Goal: Check status: Check status

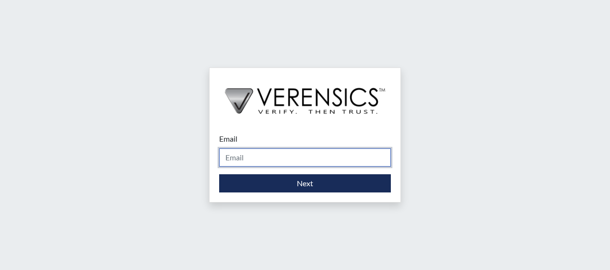
click at [270, 163] on input "Email" at bounding box center [305, 158] width 172 height 18
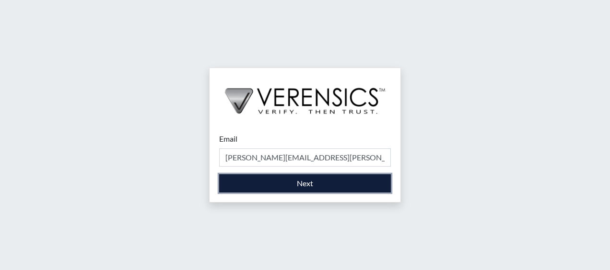
click at [292, 179] on button "Next" at bounding box center [305, 183] width 172 height 18
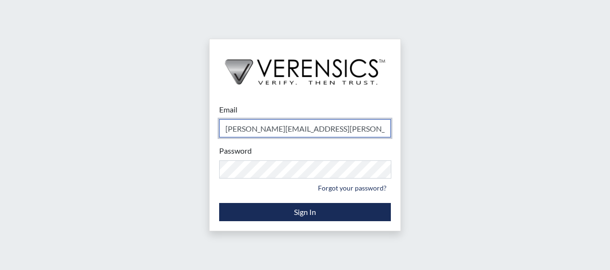
type input "[PERSON_NAME][EMAIL_ADDRESS][PERSON_NAME][DOMAIN_NAME]"
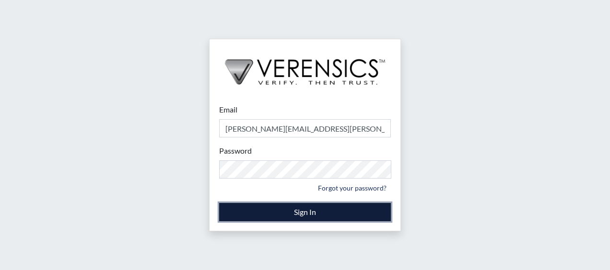
click at [303, 215] on button "Sign In" at bounding box center [305, 212] width 172 height 18
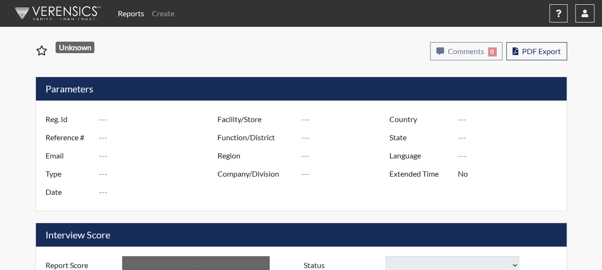
type input "[PERSON_NAME] 0700"
type input "51324"
type input "[EMAIL_ADDRESS][DOMAIN_NAME]"
type input "Corrections Pre-Employment"
type input "[DATE]"
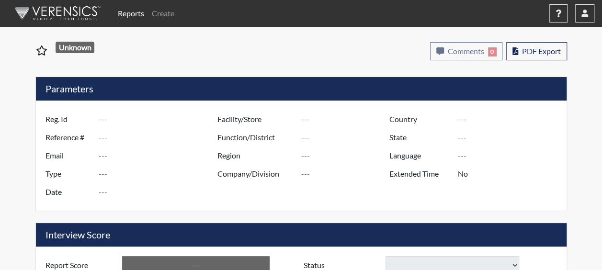
type input "Wateree CI"
type input "[GEOGRAPHIC_DATA]"
type input "[US_STATE]"
type input "English"
type input "Yes"
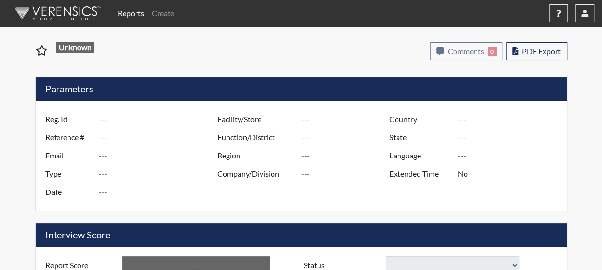
type input "Above Conditions"
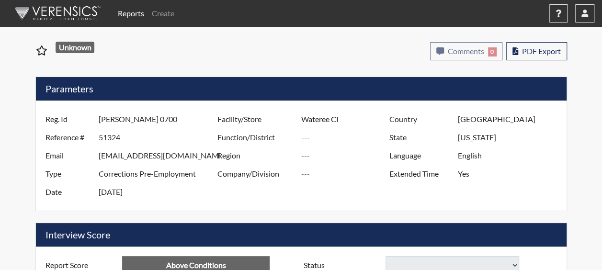
select select
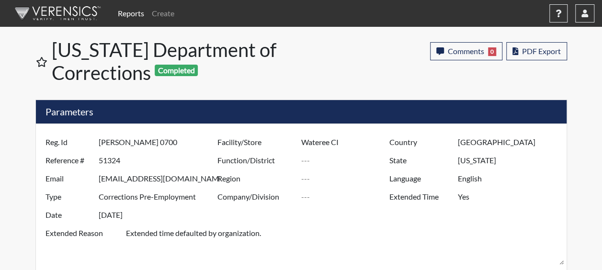
scroll to position [236, 0]
